Goal: Check status: Check status

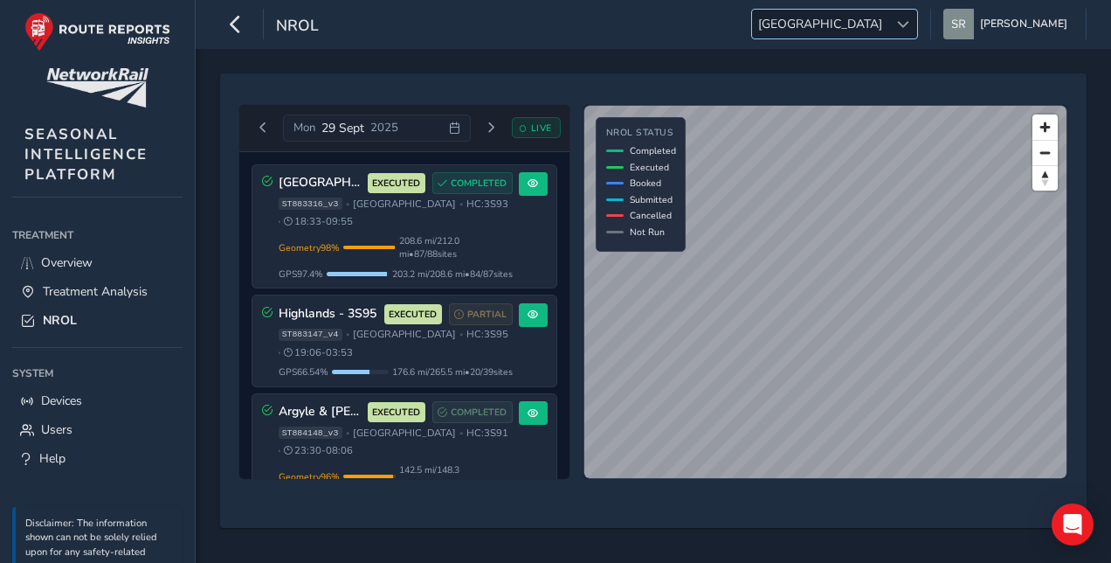
click at [898, 26] on div at bounding box center [902, 24] width 29 height 29
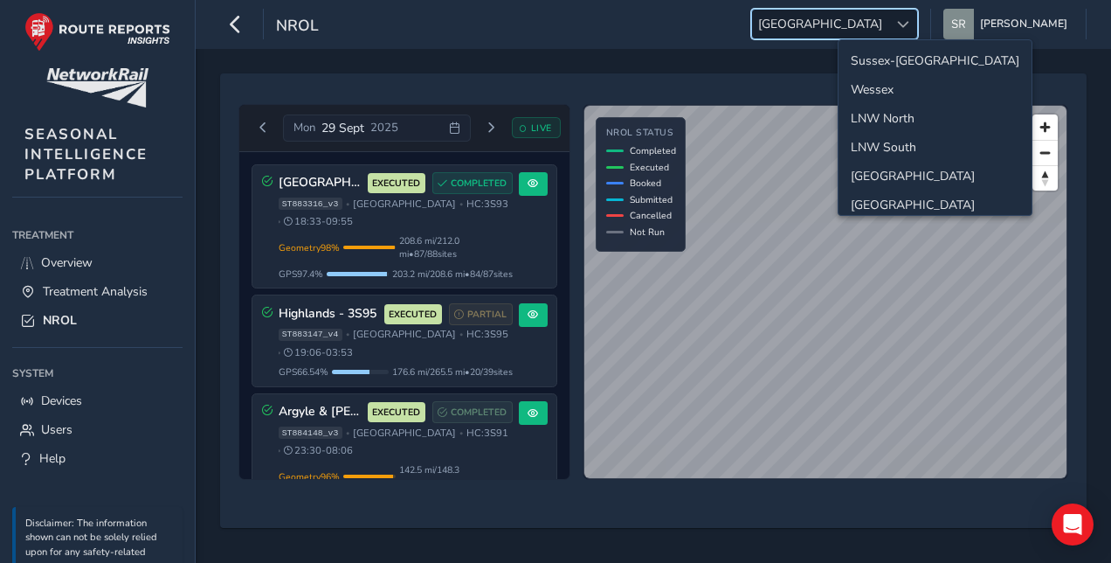
scroll to position [59, 0]
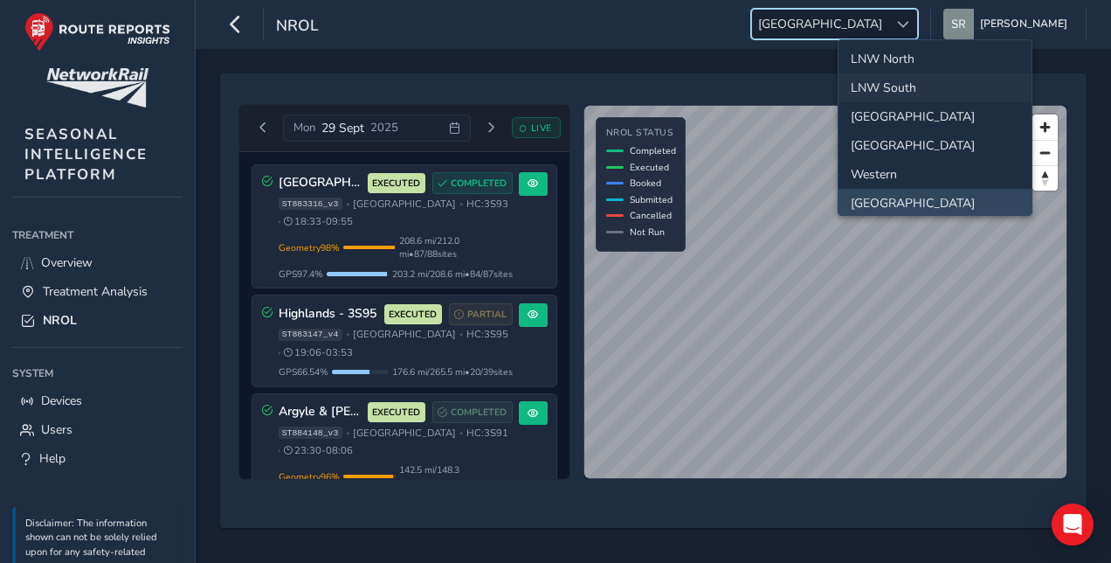
click at [903, 86] on li "LNW South" at bounding box center [935, 87] width 193 height 29
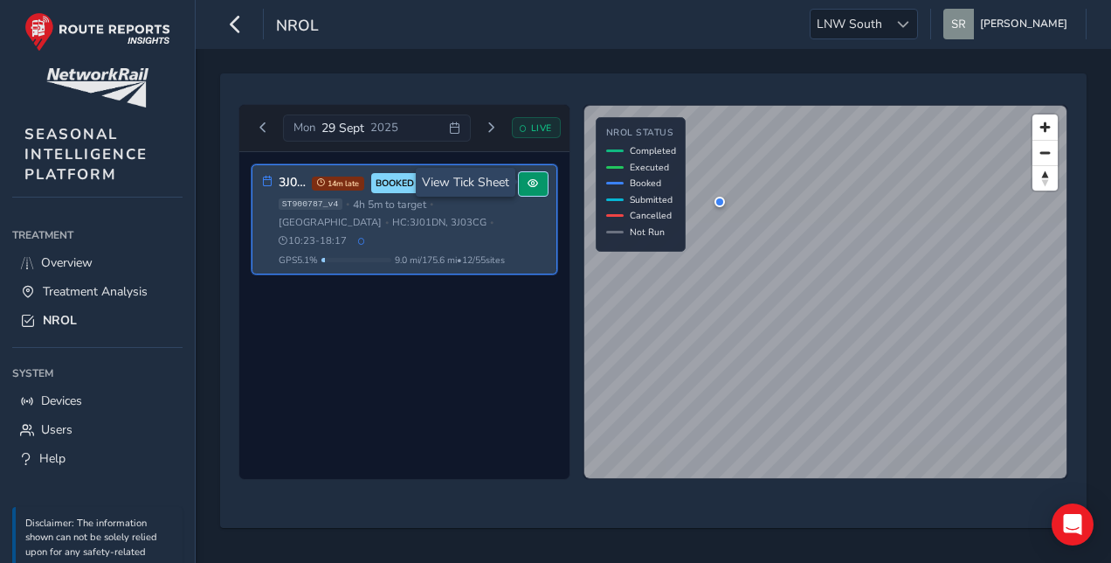
click at [539, 187] on button at bounding box center [533, 184] width 29 height 24
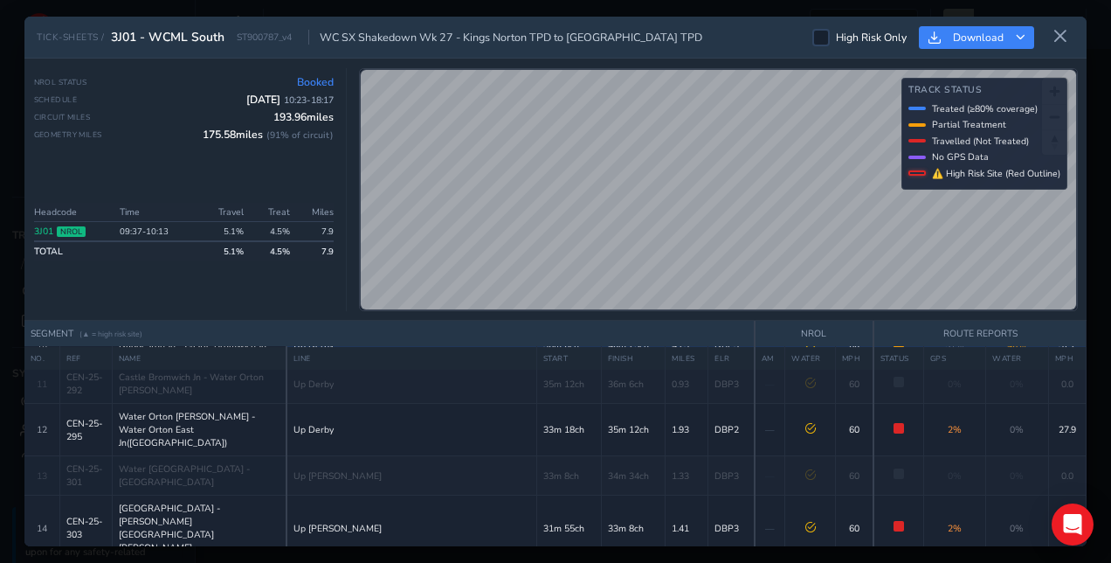
scroll to position [524, 0]
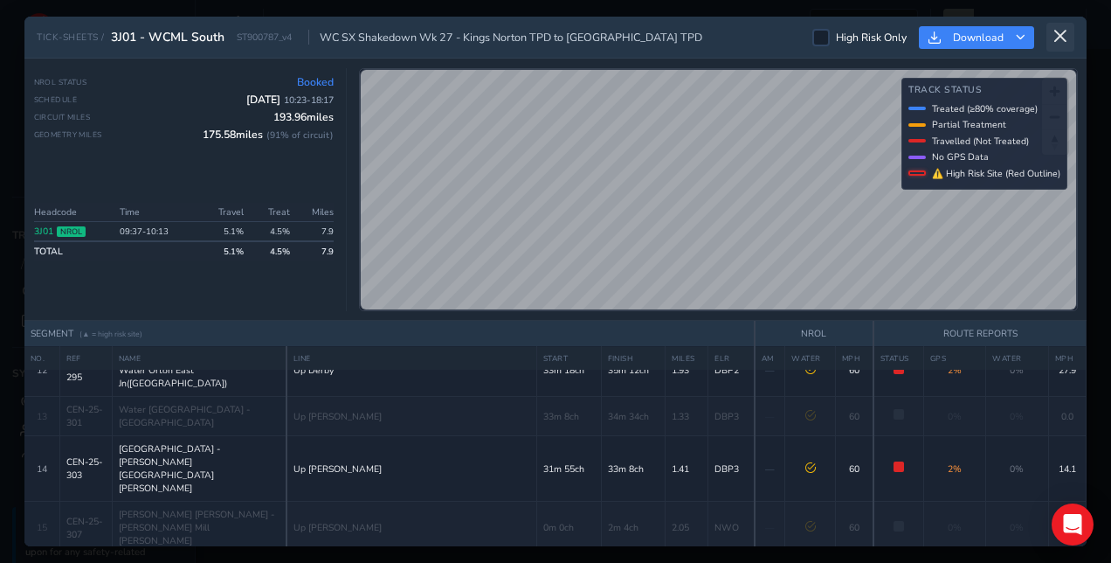
click at [1057, 33] on icon at bounding box center [1061, 37] width 16 height 16
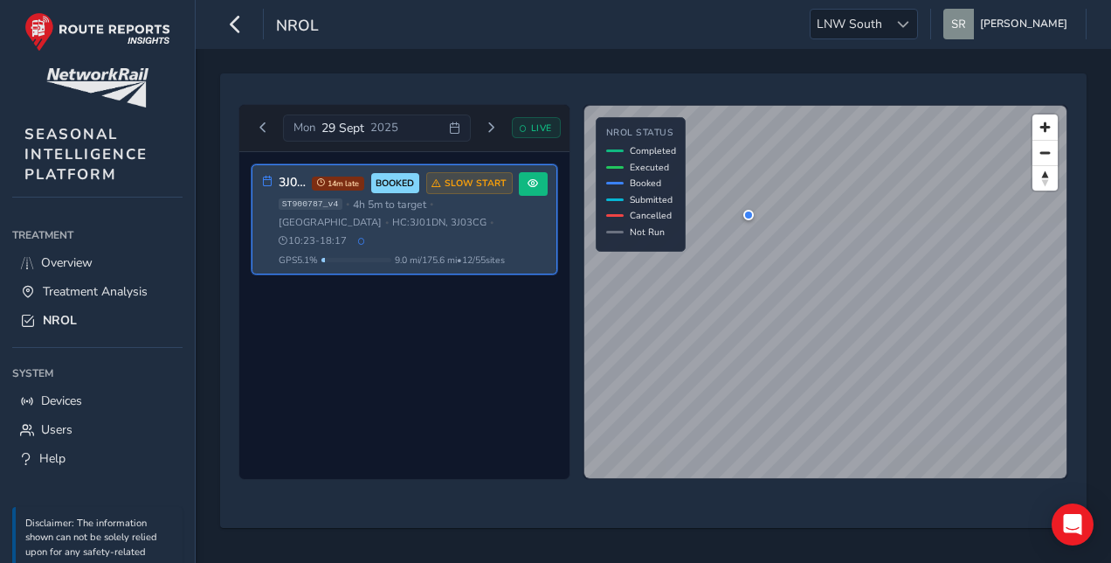
click at [288, 179] on h3 "3J01 - WCML South" at bounding box center [292, 183] width 27 height 15
click at [533, 183] on span at bounding box center [533, 183] width 10 height 10
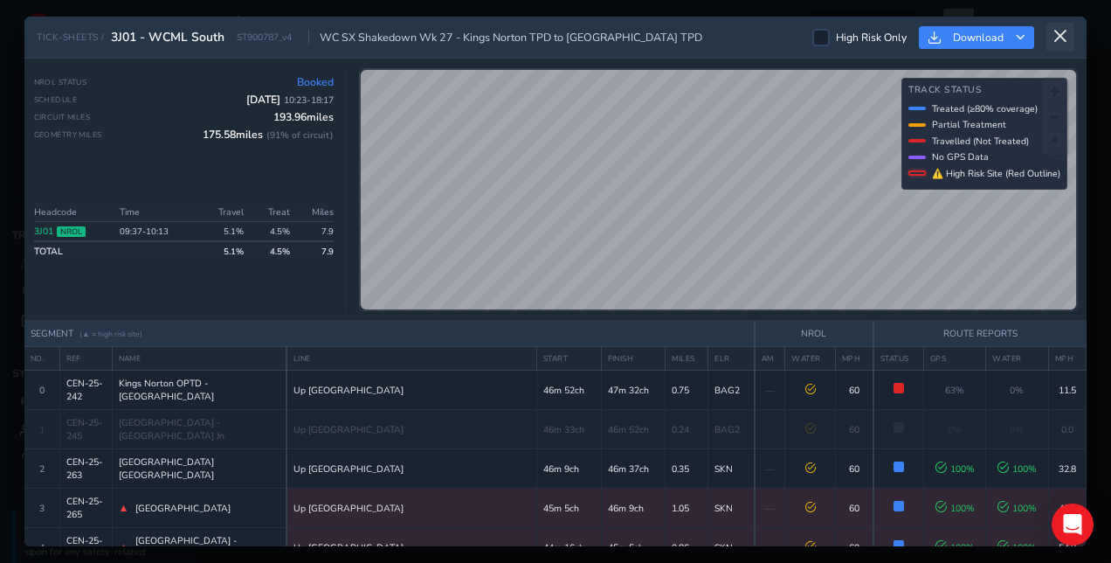
click at [1059, 35] on icon at bounding box center [1061, 37] width 16 height 16
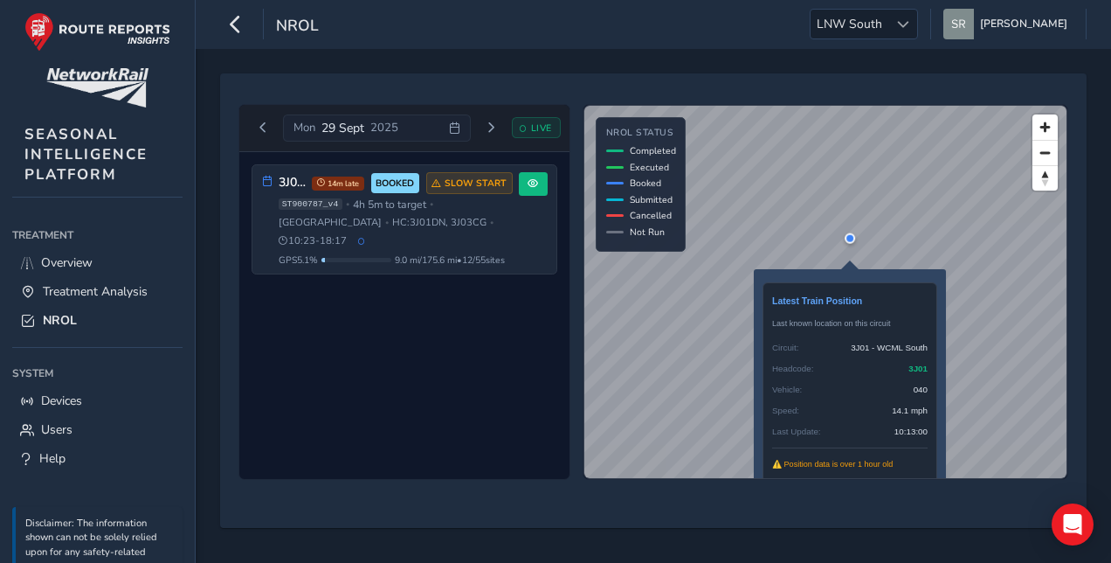
drag, startPoint x: 818, startPoint y: 243, endPoint x: 850, endPoint y: 242, distance: 32.3
click at [850, 242] on div at bounding box center [850, 238] width 10 height 10
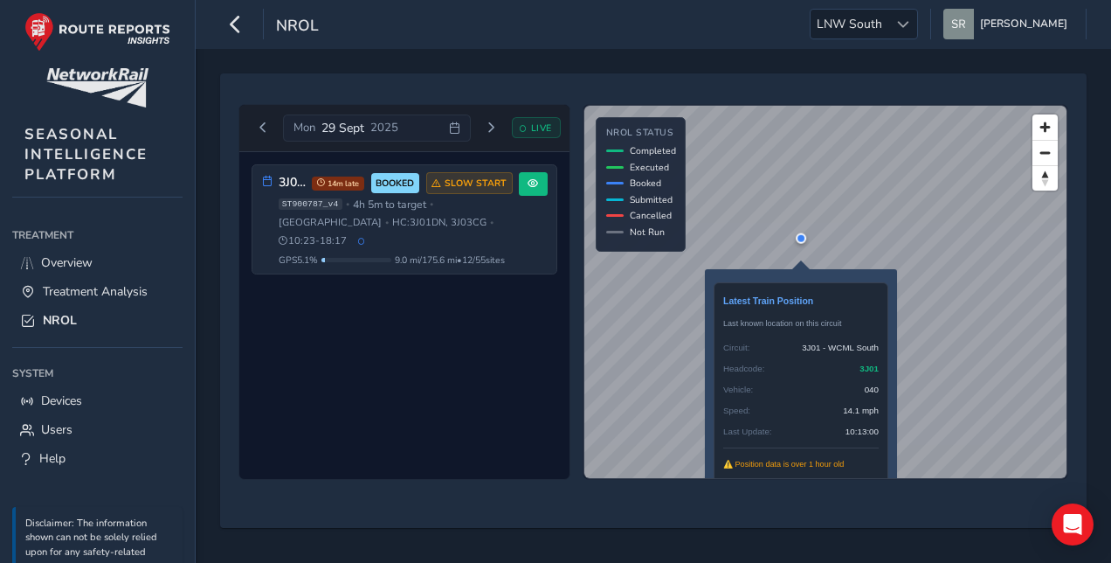
drag, startPoint x: 851, startPoint y: 239, endPoint x: 800, endPoint y: 236, distance: 50.8
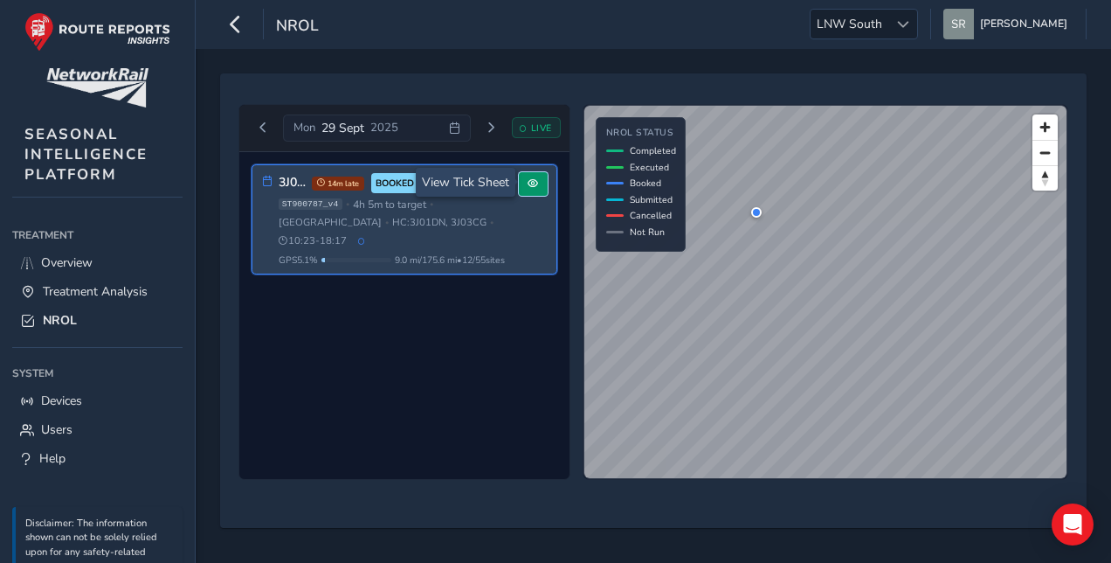
click at [540, 179] on button at bounding box center [533, 184] width 29 height 24
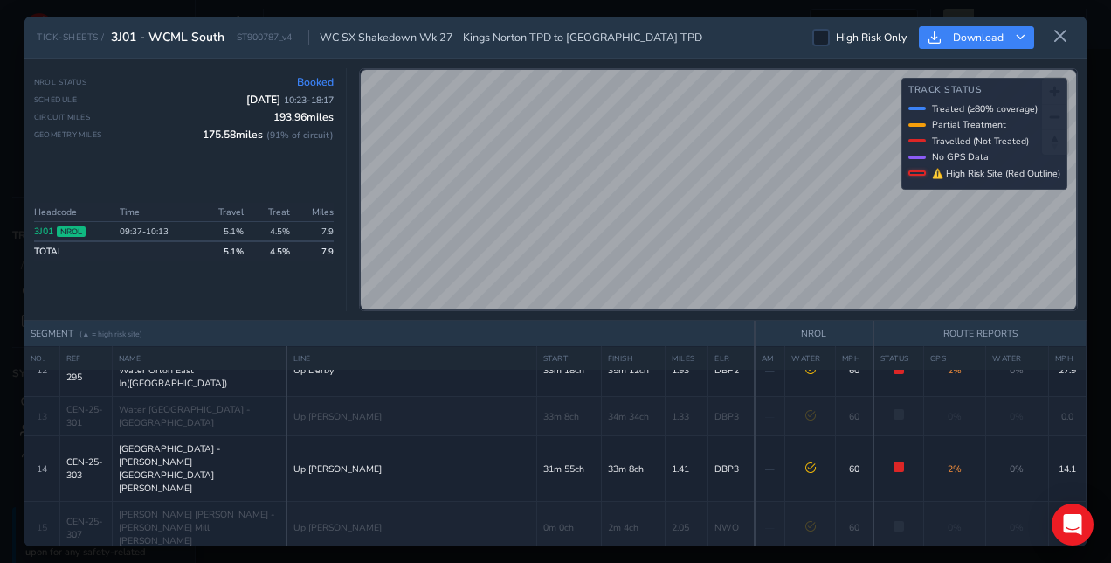
scroll to position [87, 0]
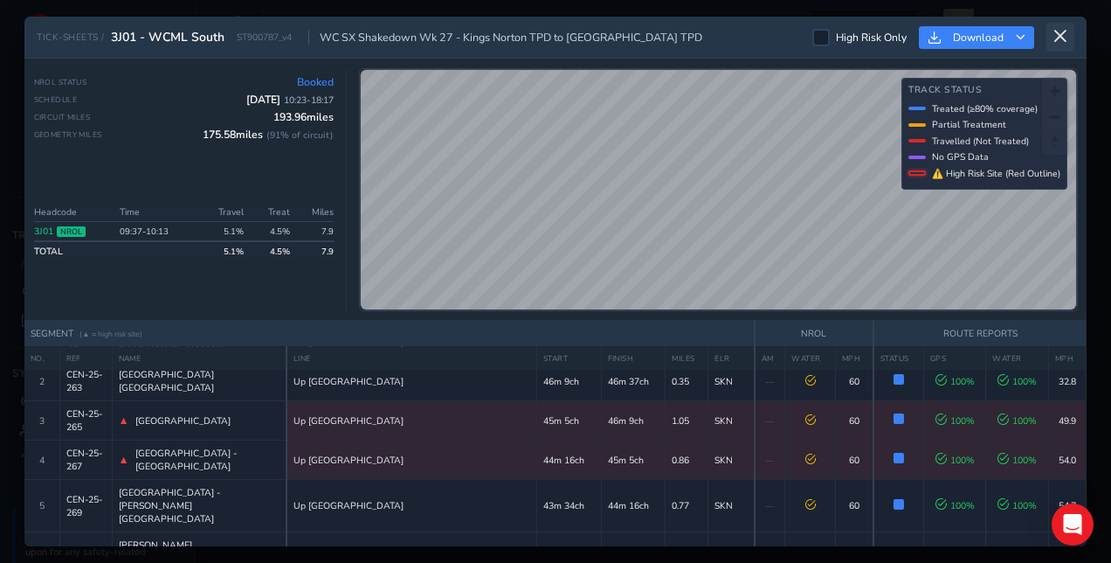
click at [1059, 38] on icon at bounding box center [1061, 37] width 16 height 16
